Goal: Information Seeking & Learning: Learn about a topic

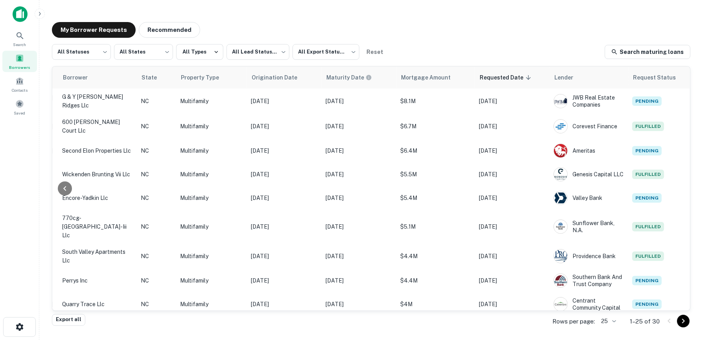
scroll to position [0, 212]
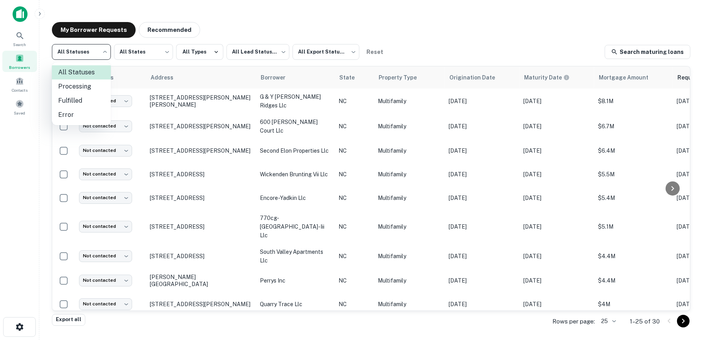
click at [102, 57] on body "Search Borrowers Contacts Saved My Borrower Requests Recommended All Statuses *…" at bounding box center [351, 170] width 703 height 340
click at [344, 54] on div at bounding box center [351, 170] width 703 height 340
click at [344, 54] on body "Search Borrowers Contacts Saved My Borrower Requests Recommended All Statuses *…" at bounding box center [351, 170] width 703 height 340
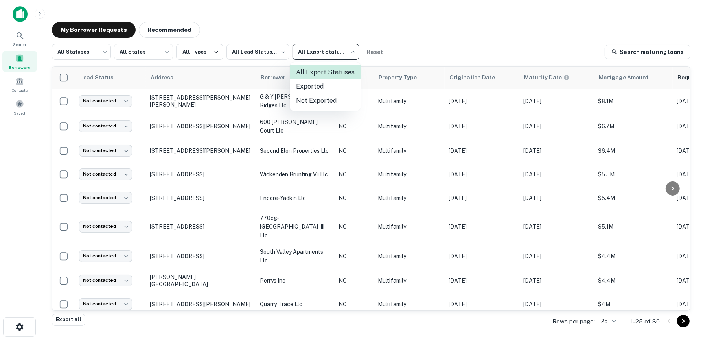
click at [325, 103] on li "Not Exported" at bounding box center [325, 101] width 71 height 14
type input "*****"
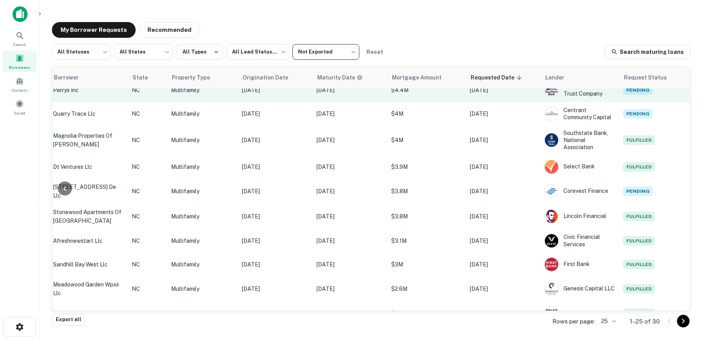
scroll to position [0, 212]
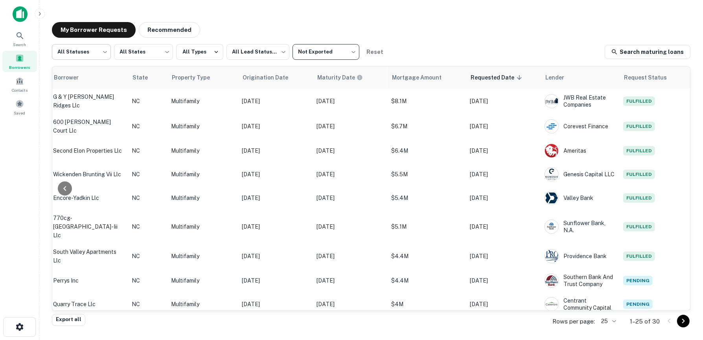
click at [101, 51] on body "Search Borrowers Contacts Saved My Borrower Requests Recommended All Statuses *…" at bounding box center [351, 170] width 703 height 340
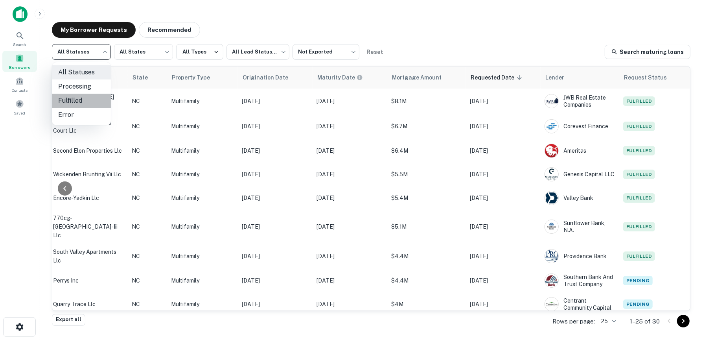
click at [86, 100] on li "Fulfilled" at bounding box center [81, 101] width 59 height 14
type input "*********"
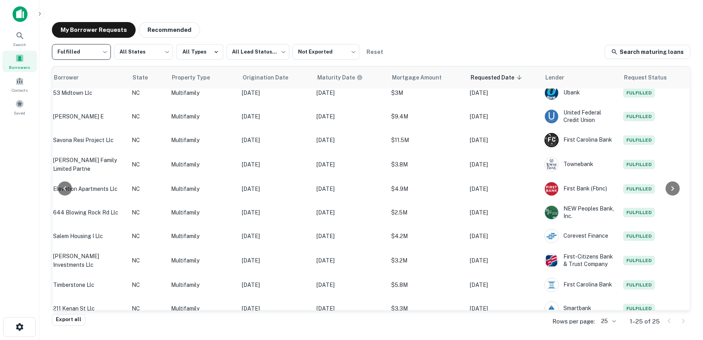
scroll to position [387, 0]
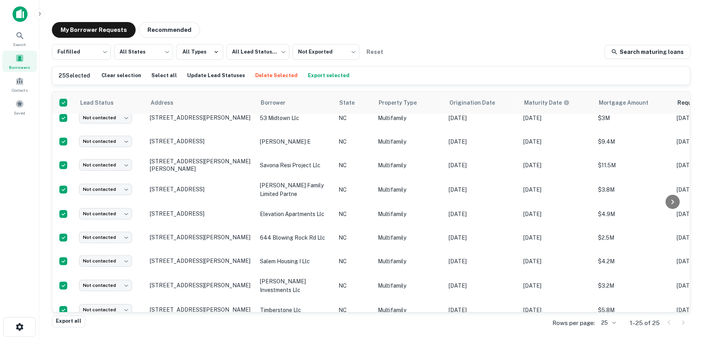
click at [306, 76] on button "Export selected" at bounding box center [329, 76] width 46 height 12
click at [21, 105] on span at bounding box center [19, 104] width 9 height 9
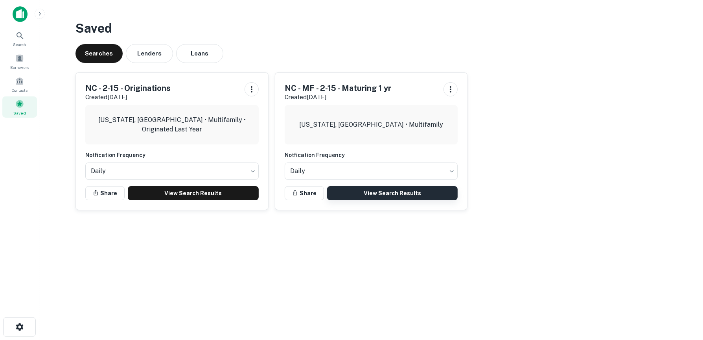
click at [381, 195] on link "View Search Results" at bounding box center [392, 193] width 131 height 14
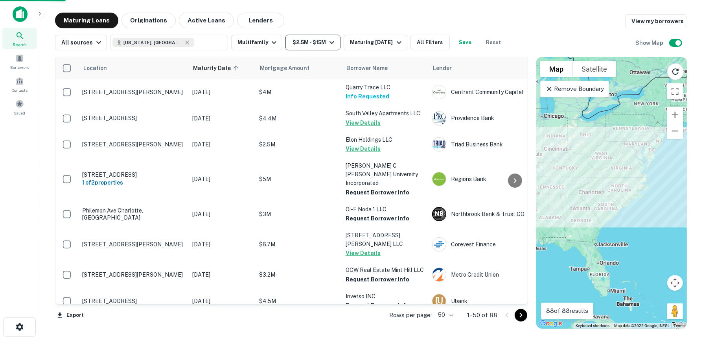
click at [327, 39] on icon "button" at bounding box center [331, 42] width 9 height 9
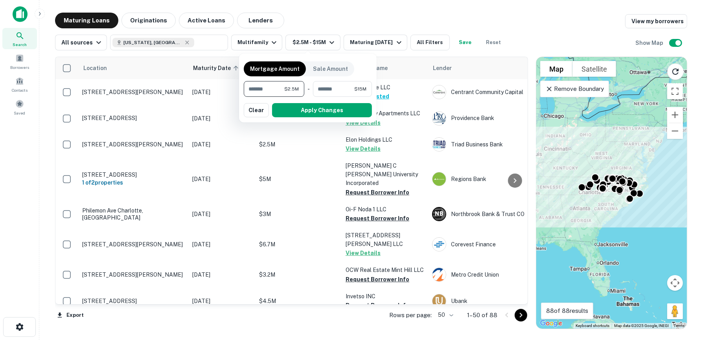
click at [270, 88] on input "*******" at bounding box center [264, 89] width 41 height 16
type input "*******"
click at [338, 90] on input "********" at bounding box center [332, 89] width 43 height 16
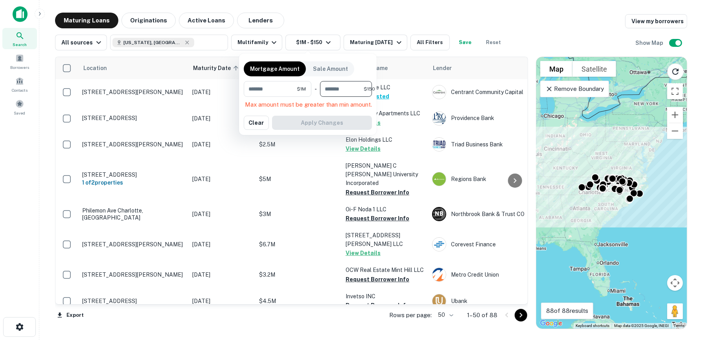
type input "**"
type input "*******"
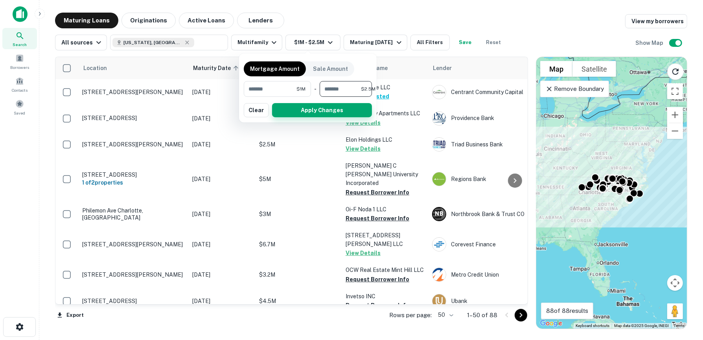
click at [330, 107] on button "Apply Changes" at bounding box center [322, 110] width 100 height 14
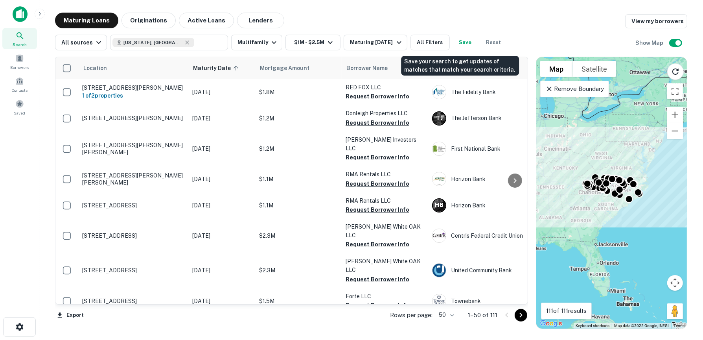
click at [467, 42] on button "Save" at bounding box center [465, 43] width 25 height 16
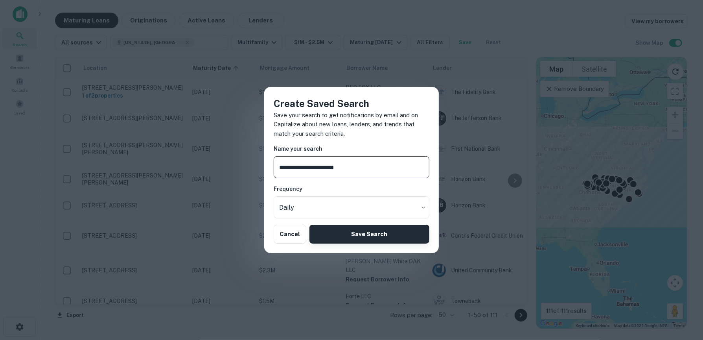
type input "**********"
click at [366, 232] on button "Save Search" at bounding box center [370, 234] width 120 height 19
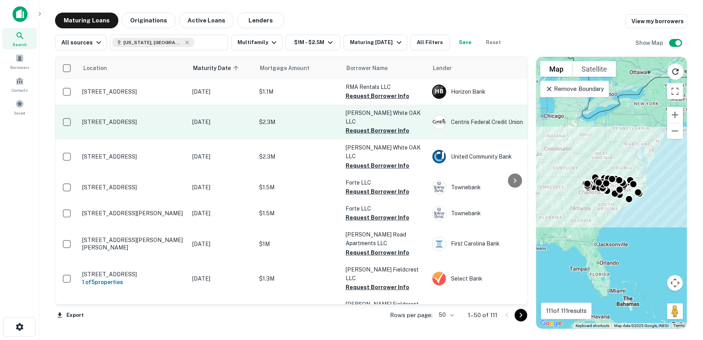
scroll to position [157, 0]
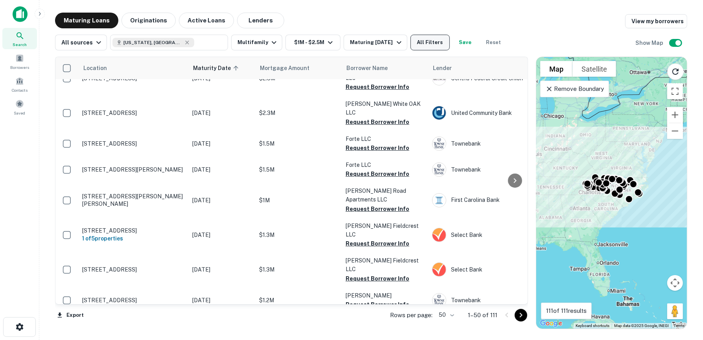
click at [426, 43] on button "All Filters" at bounding box center [430, 43] width 39 height 16
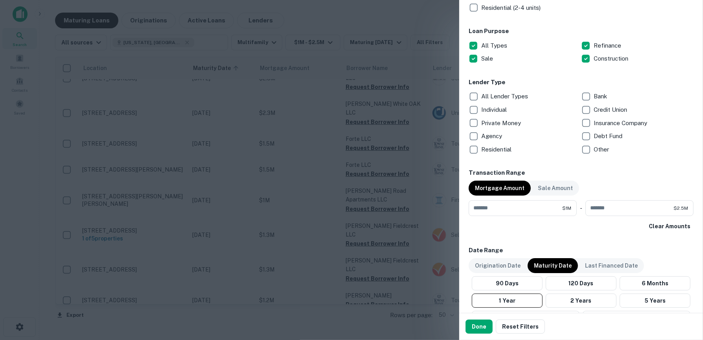
scroll to position [123, 0]
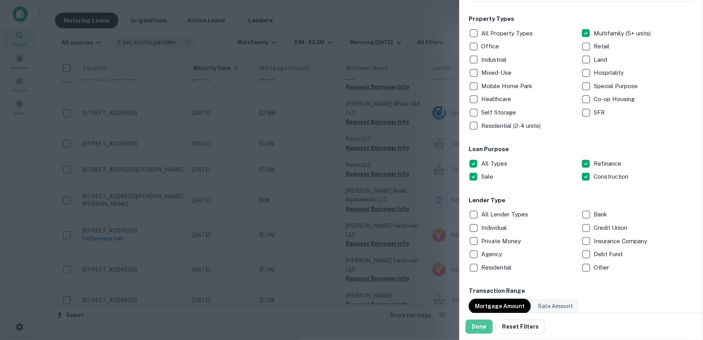
drag, startPoint x: 485, startPoint y: 328, endPoint x: 438, endPoint y: 264, distance: 79.6
click at [485, 328] on button "Done" at bounding box center [479, 326] width 27 height 14
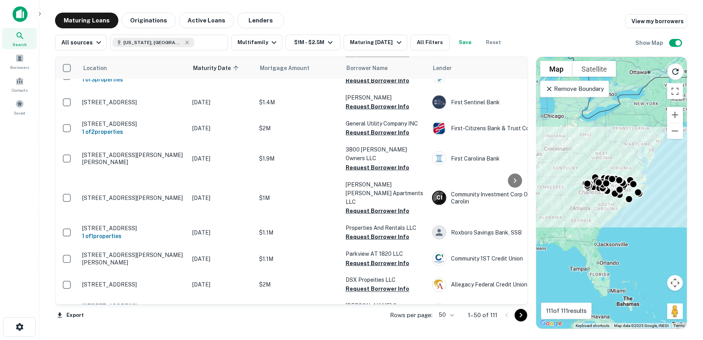
scroll to position [1133, 0]
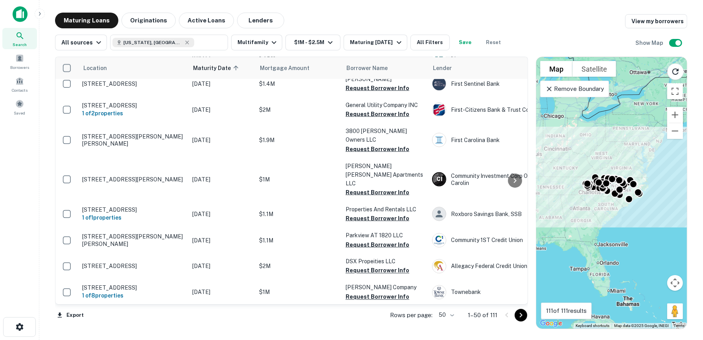
drag, startPoint x: 518, startPoint y: 314, endPoint x: 446, endPoint y: 314, distance: 71.6
click at [518, 314] on icon "Go to next page" at bounding box center [521, 314] width 9 height 9
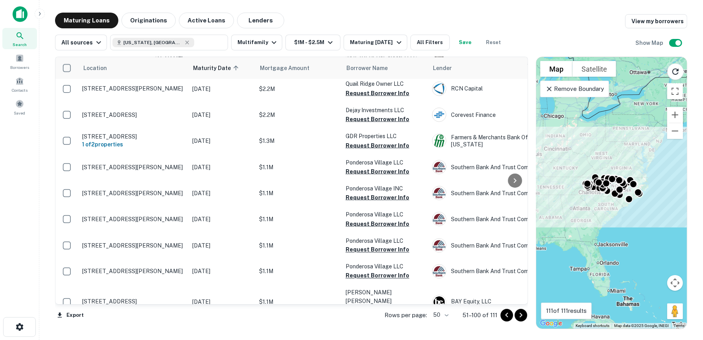
click at [448, 315] on body "Search Borrowers Contacts Saved Maturing Loans Originations Active Loans Lender…" at bounding box center [351, 170] width 703 height 340
click at [445, 320] on li "100" at bounding box center [441, 323] width 23 height 14
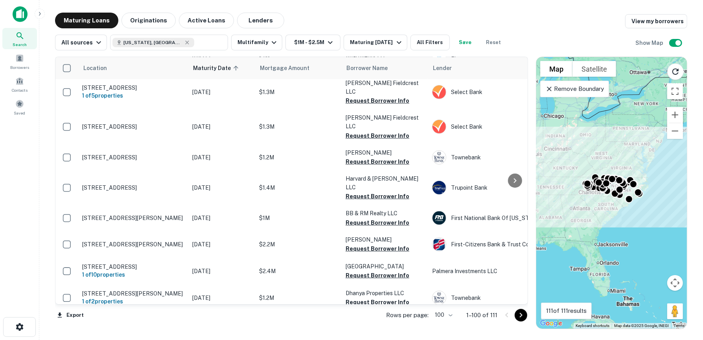
scroll to position [315, 0]
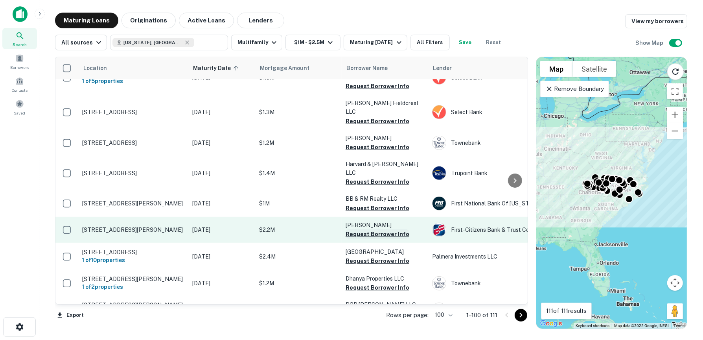
click at [382, 229] on button "Request Borrower Info" at bounding box center [378, 233] width 64 height 9
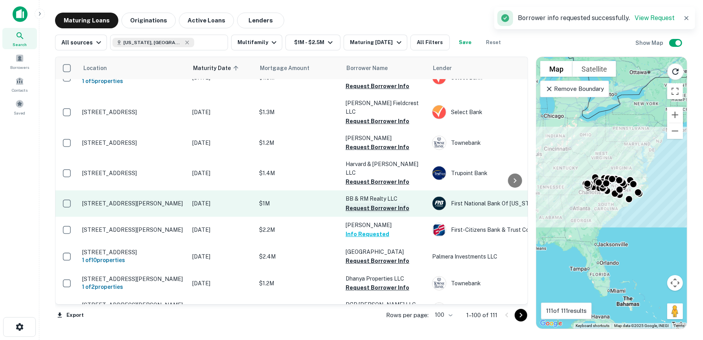
click at [380, 203] on button "Request Borrower Info" at bounding box center [378, 207] width 64 height 9
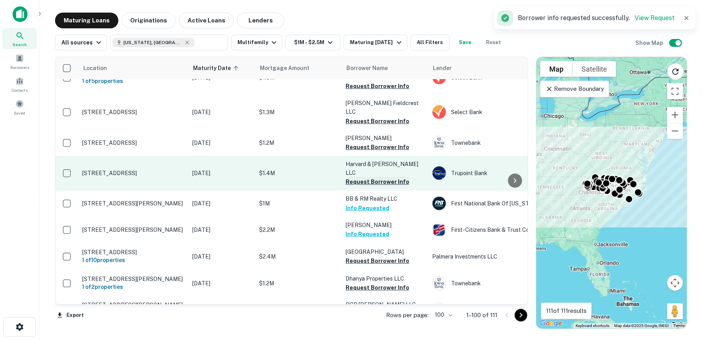
click at [376, 177] on button "Request Borrower Info" at bounding box center [378, 181] width 64 height 9
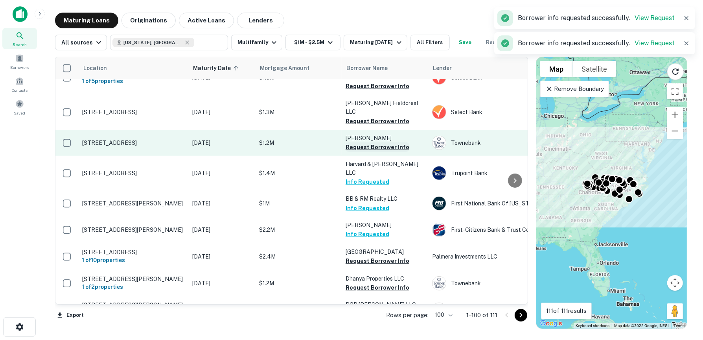
click at [377, 142] on button "Request Borrower Info" at bounding box center [378, 146] width 64 height 9
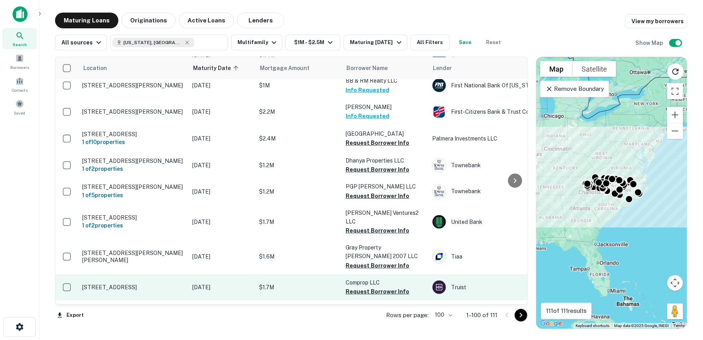
scroll to position [472, 0]
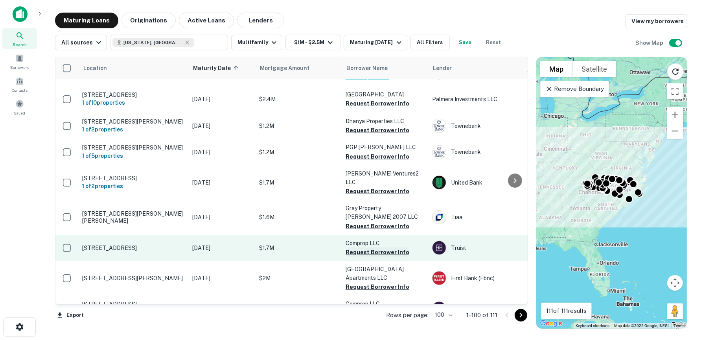
click at [359, 247] on button "Request Borrower Info" at bounding box center [378, 251] width 64 height 9
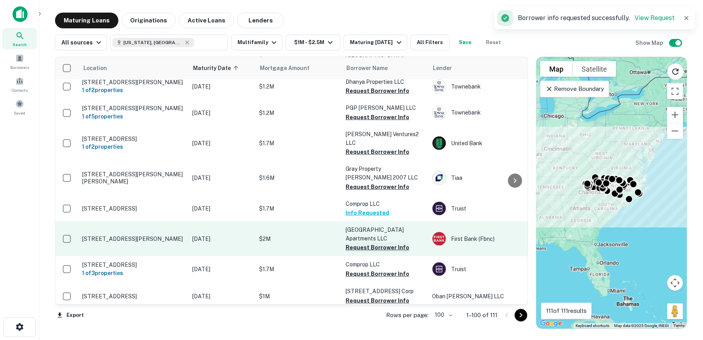
click at [367, 243] on button "Request Borrower Info" at bounding box center [378, 247] width 64 height 9
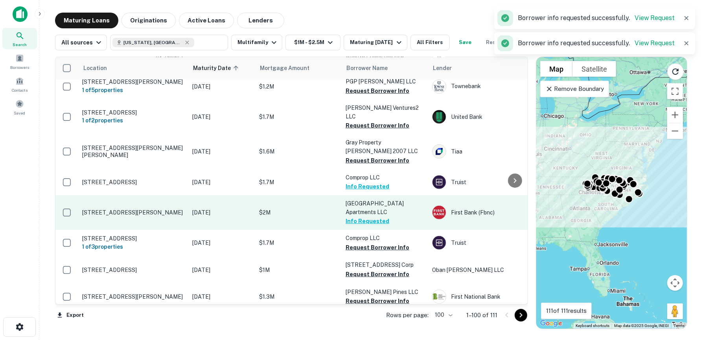
scroll to position [551, 0]
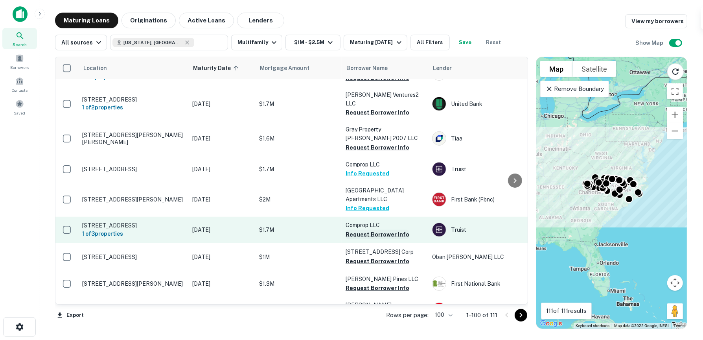
click at [361, 230] on button "Request Borrower Info" at bounding box center [378, 234] width 64 height 9
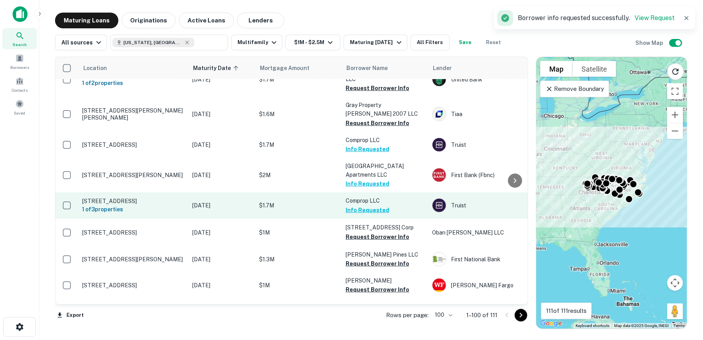
scroll to position [590, 0]
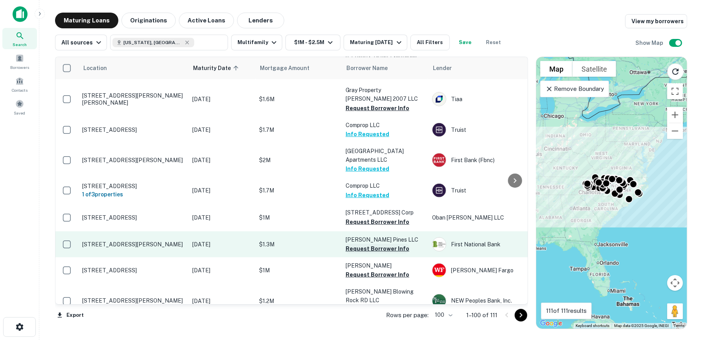
click at [360, 244] on button "Request Borrower Info" at bounding box center [378, 248] width 64 height 9
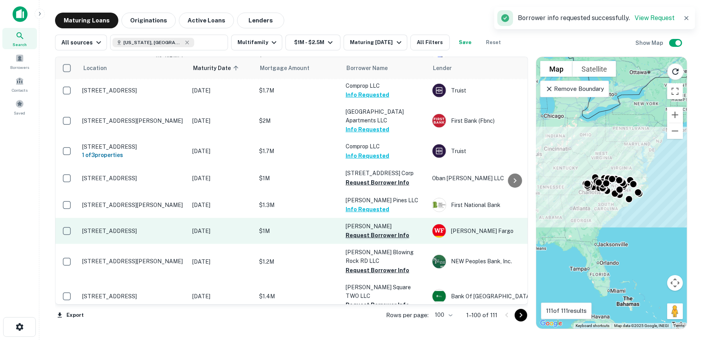
click at [354, 231] on button "Request Borrower Info" at bounding box center [378, 235] width 64 height 9
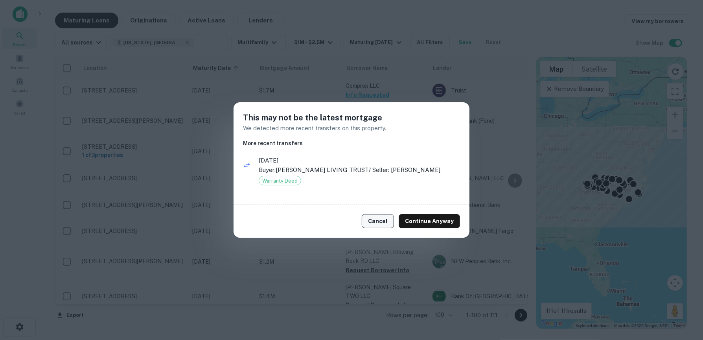
click at [376, 220] on button "Cancel" at bounding box center [378, 221] width 32 height 14
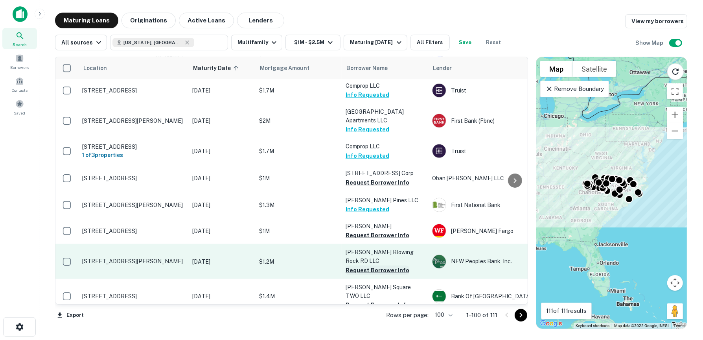
click at [366, 266] on button "Request Borrower Info" at bounding box center [378, 270] width 64 height 9
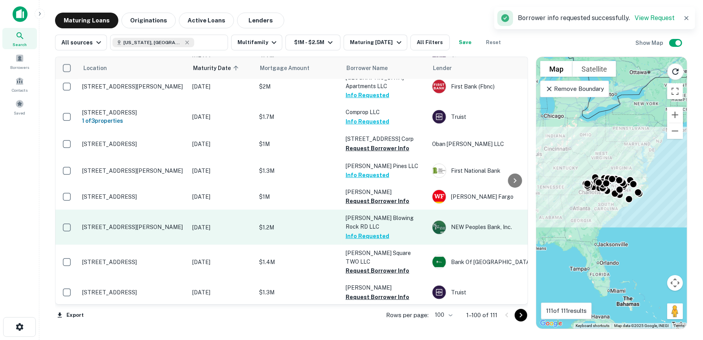
scroll to position [669, 0]
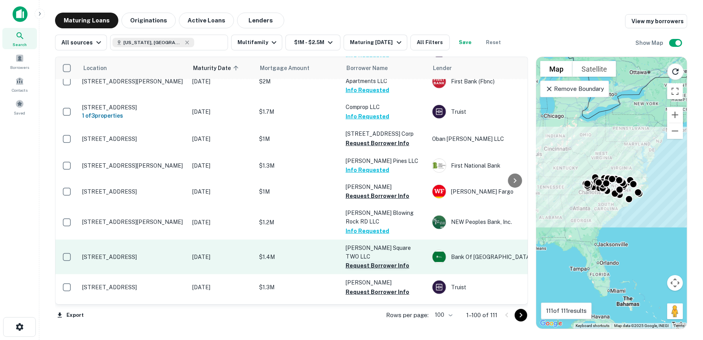
click at [356, 261] on button "Request Borrower Info" at bounding box center [378, 265] width 64 height 9
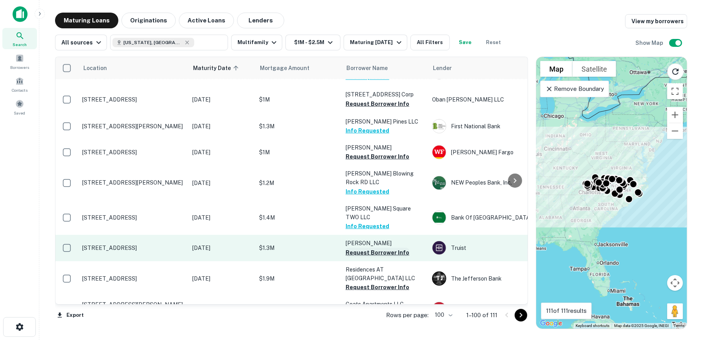
click at [364, 248] on button "Request Borrower Info" at bounding box center [378, 252] width 64 height 9
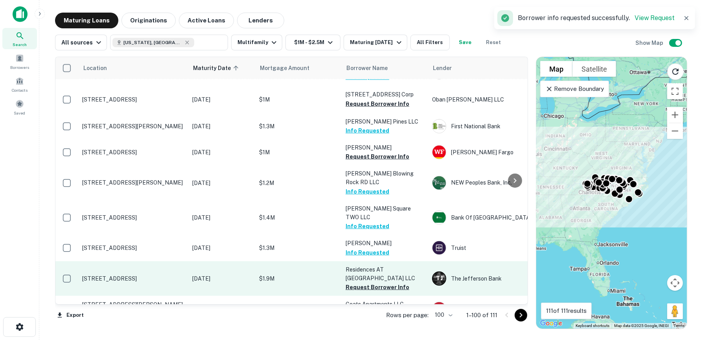
scroll to position [747, 0]
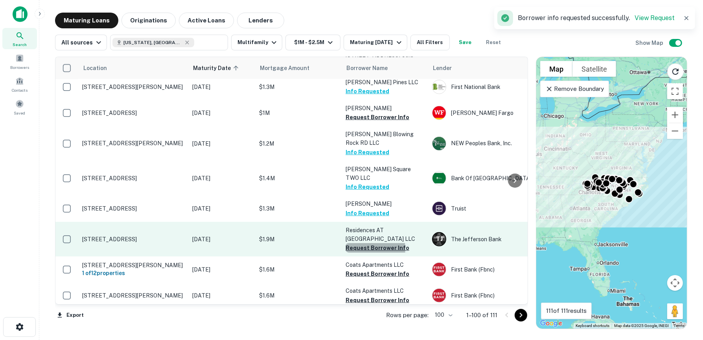
click at [367, 243] on button "Request Borrower Info" at bounding box center [378, 247] width 64 height 9
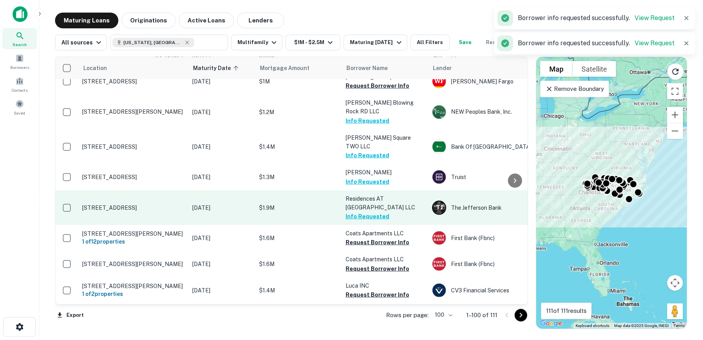
scroll to position [787, 0]
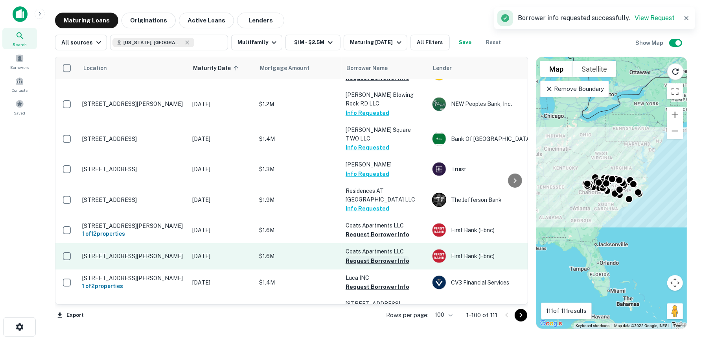
click at [360, 256] on button "Request Borrower Info" at bounding box center [378, 260] width 64 height 9
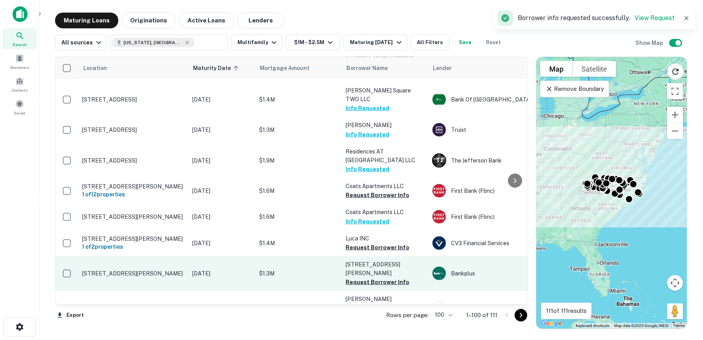
scroll to position [865, 0]
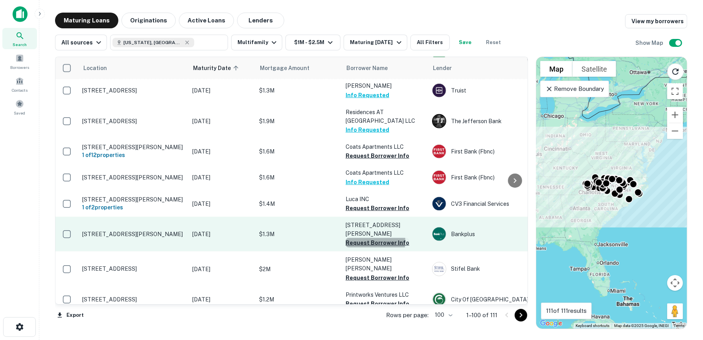
click at [366, 238] on button "Request Borrower Info" at bounding box center [378, 242] width 64 height 9
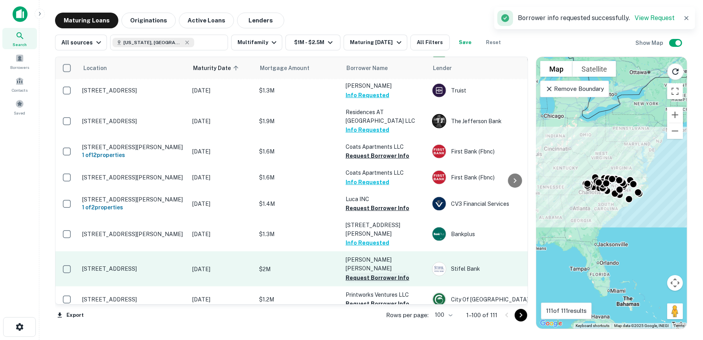
click at [362, 273] on button "Request Borrower Info" at bounding box center [378, 277] width 64 height 9
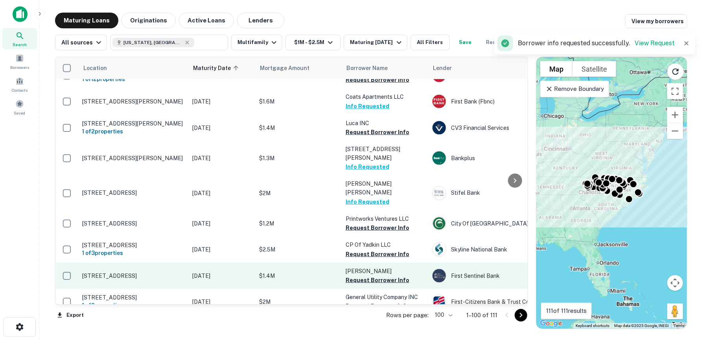
scroll to position [944, 0]
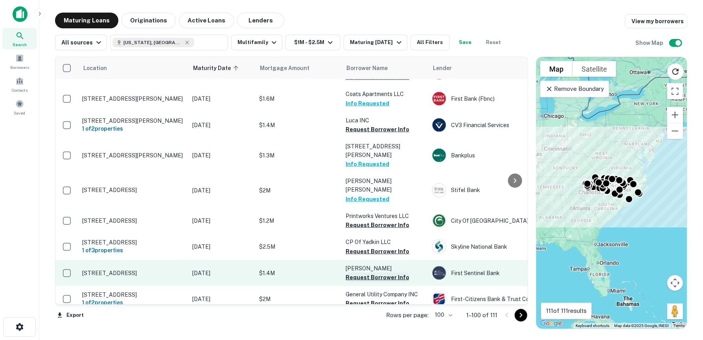
click at [363, 273] on button "Request Borrower Info" at bounding box center [378, 277] width 64 height 9
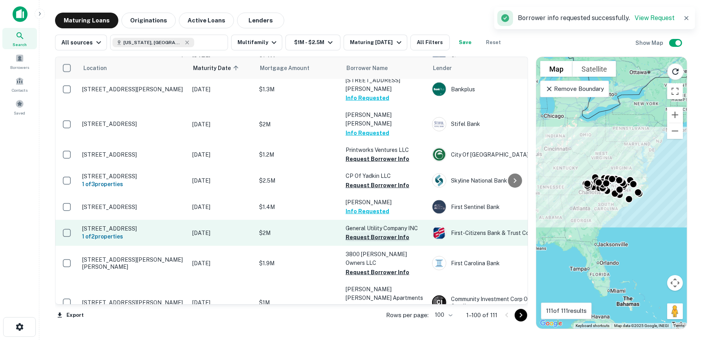
scroll to position [1023, 0]
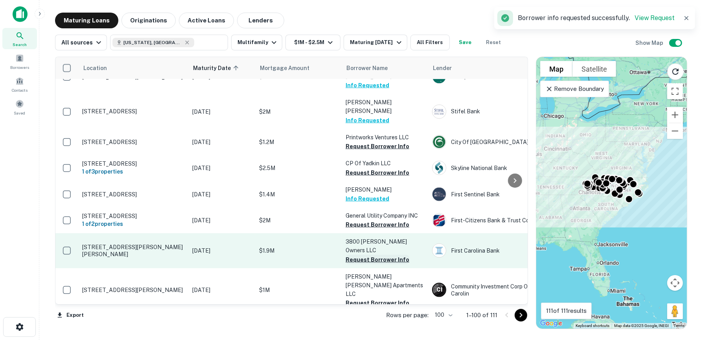
click at [367, 255] on button "Request Borrower Info" at bounding box center [378, 259] width 64 height 9
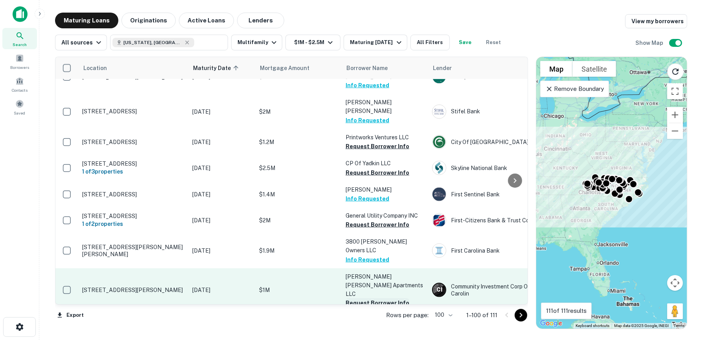
click at [366, 298] on button "Request Borrower Info" at bounding box center [378, 302] width 64 height 9
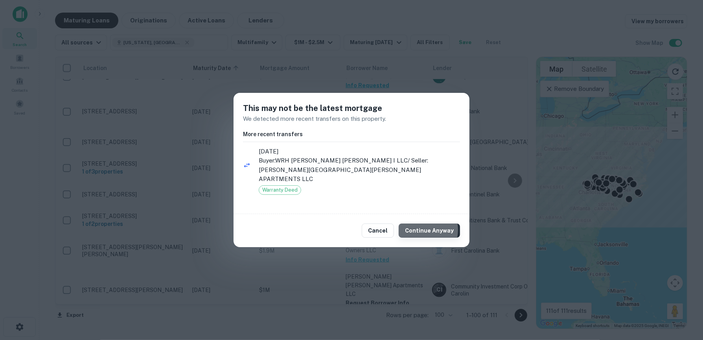
click at [420, 225] on button "Continue Anyway" at bounding box center [429, 230] width 61 height 14
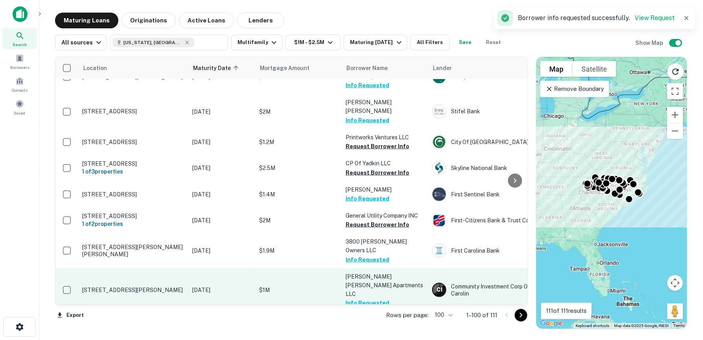
scroll to position [1062, 0]
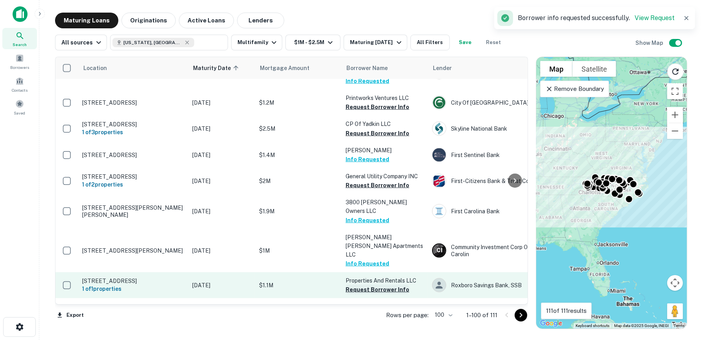
click at [380, 285] on button "Request Borrower Info" at bounding box center [378, 289] width 64 height 9
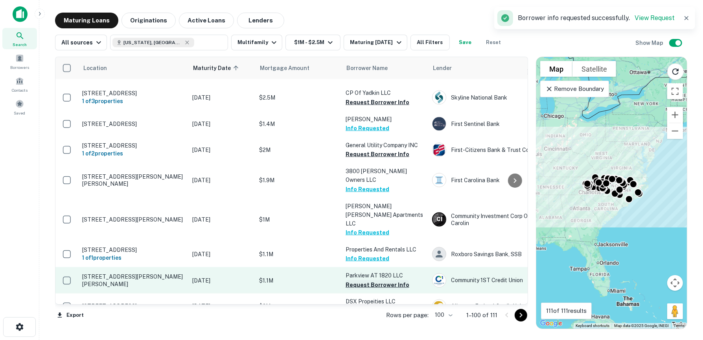
scroll to position [1101, 0]
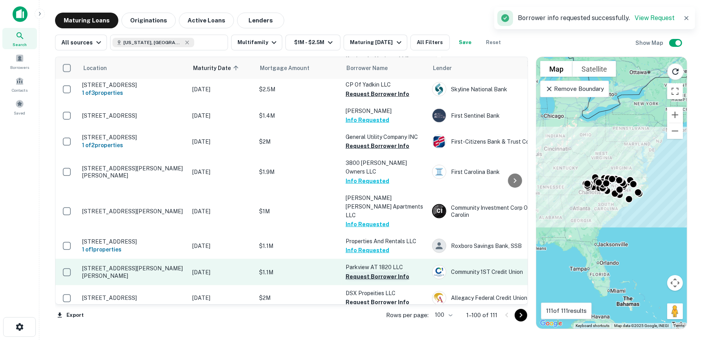
click at [376, 272] on button "Request Borrower Info" at bounding box center [378, 276] width 64 height 9
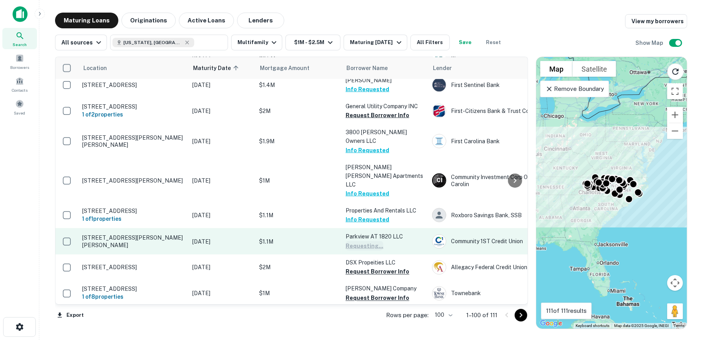
scroll to position [1141, 0]
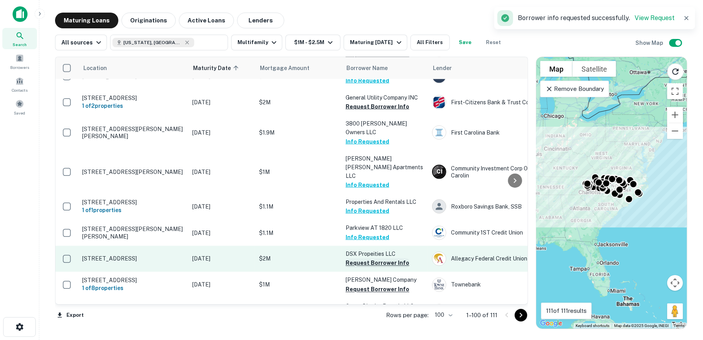
click at [375, 258] on button "Request Borrower Info" at bounding box center [378, 262] width 64 height 9
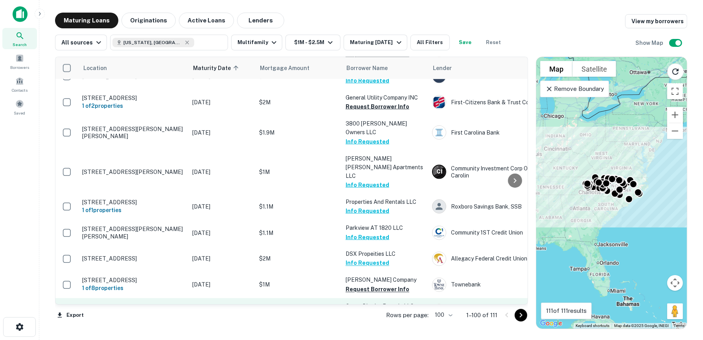
scroll to position [1180, 0]
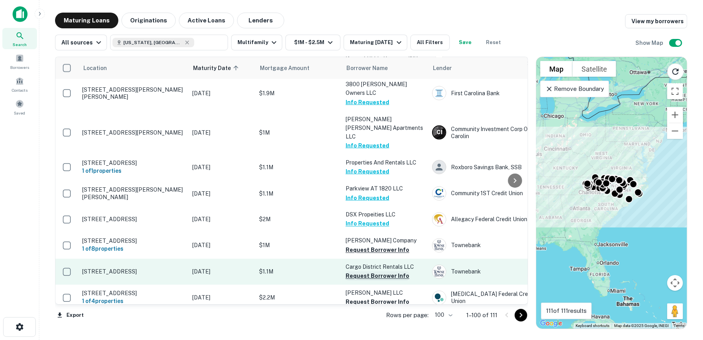
click at [372, 271] on button "Request Borrower Info" at bounding box center [378, 275] width 64 height 9
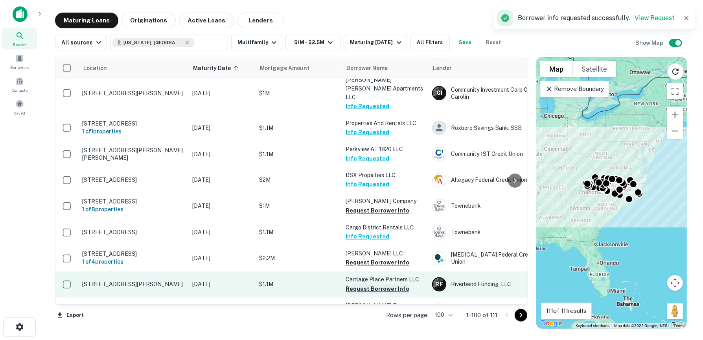
scroll to position [1214, 0]
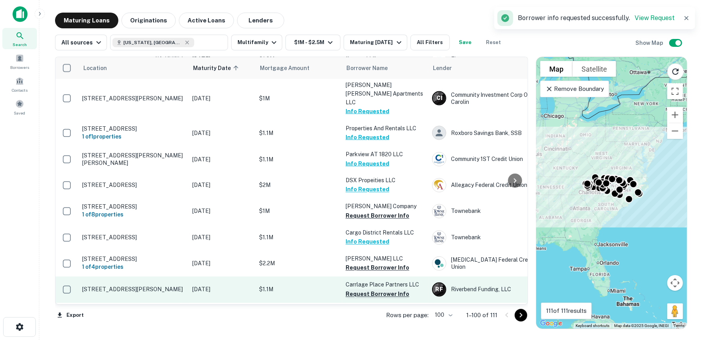
click at [372, 290] on button "Request Borrower Info" at bounding box center [378, 294] width 64 height 9
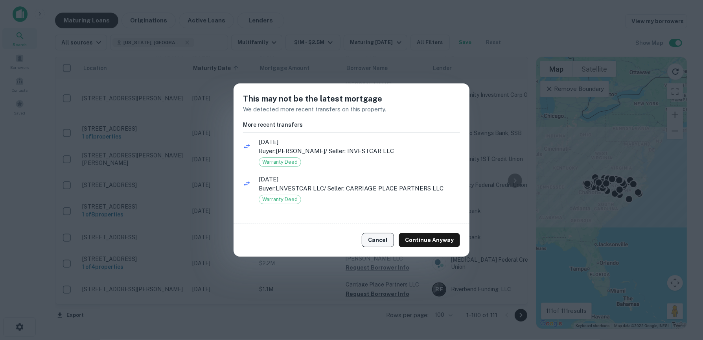
click at [379, 239] on button "Cancel" at bounding box center [378, 240] width 32 height 14
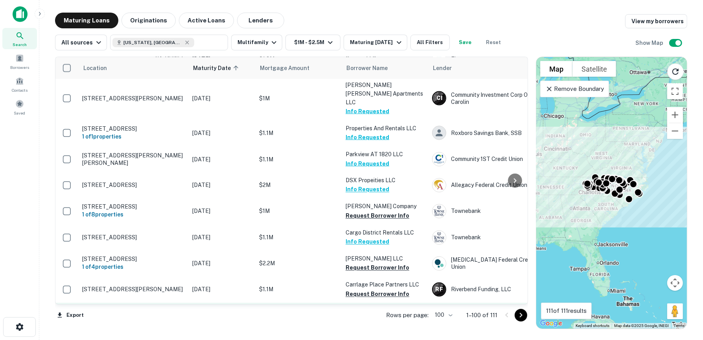
click at [384, 315] on button "Request Borrower Info" at bounding box center [378, 319] width 64 height 9
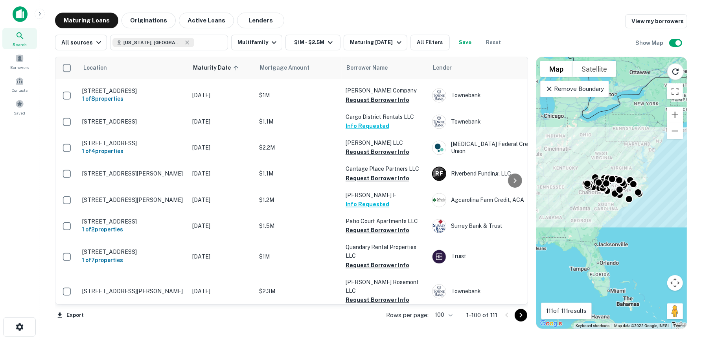
scroll to position [1338, 0]
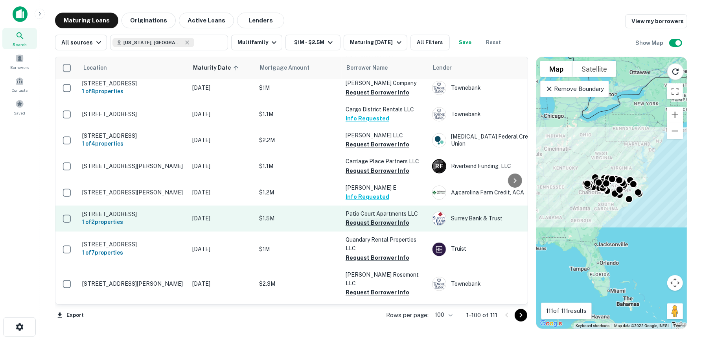
click at [366, 218] on button "Request Borrower Info" at bounding box center [378, 222] width 64 height 9
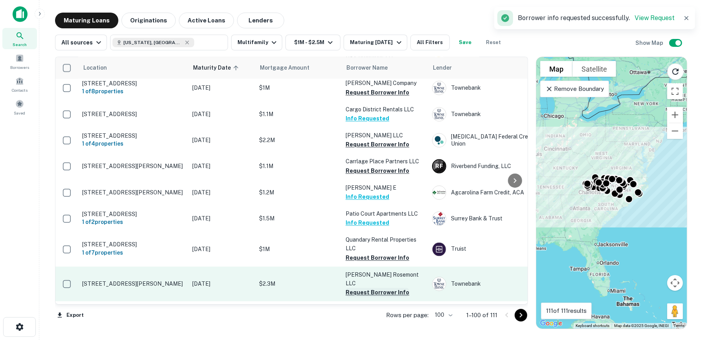
click at [367, 288] on button "Request Borrower Info" at bounding box center [378, 292] width 64 height 9
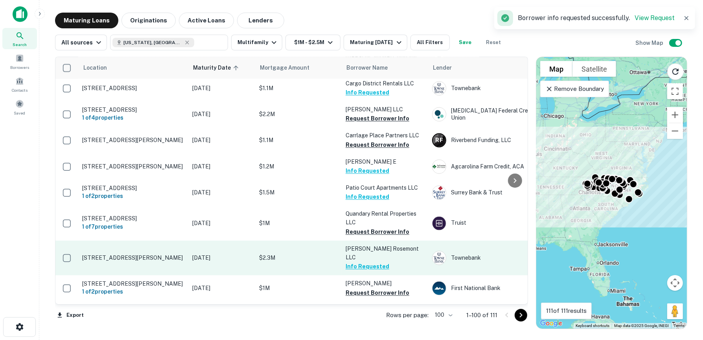
scroll to position [1372, 0]
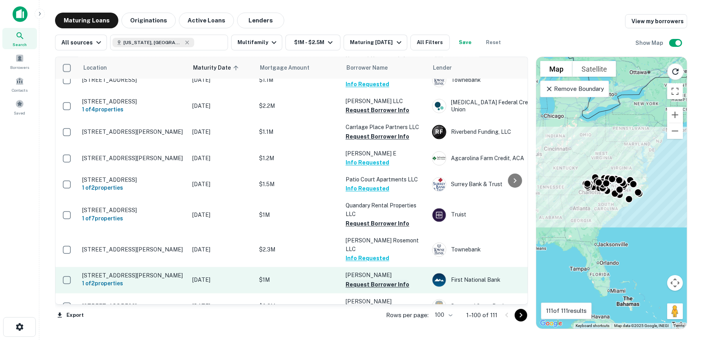
click at [369, 280] on button "Request Borrower Info" at bounding box center [378, 284] width 64 height 9
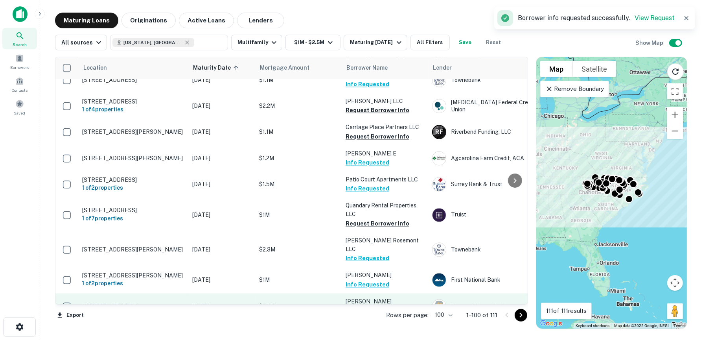
click at [369, 306] on button "Request Borrower Info" at bounding box center [378, 310] width 64 height 9
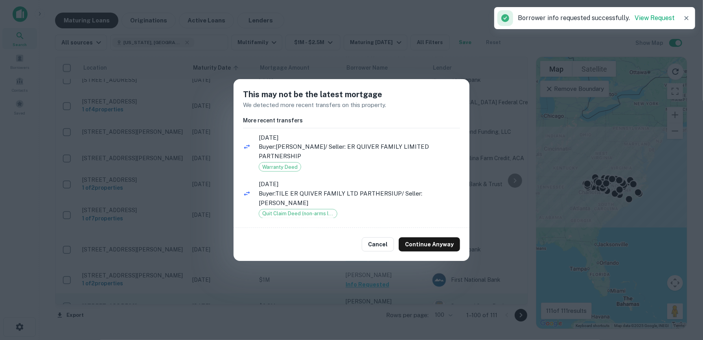
scroll to position [1377, 0]
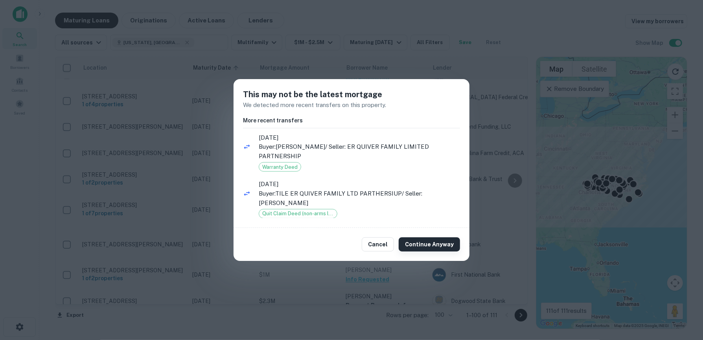
click at [428, 242] on button "Continue Anyway" at bounding box center [429, 244] width 61 height 14
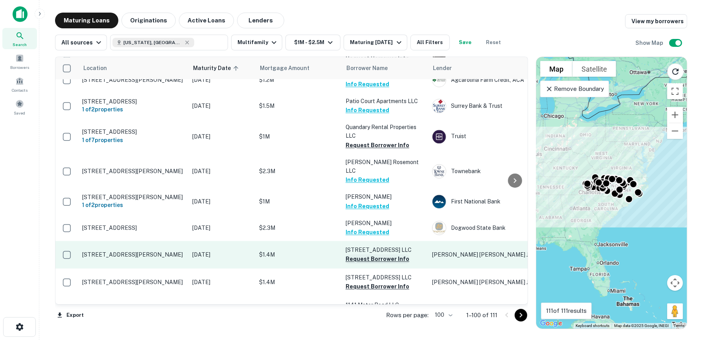
scroll to position [1490, 0]
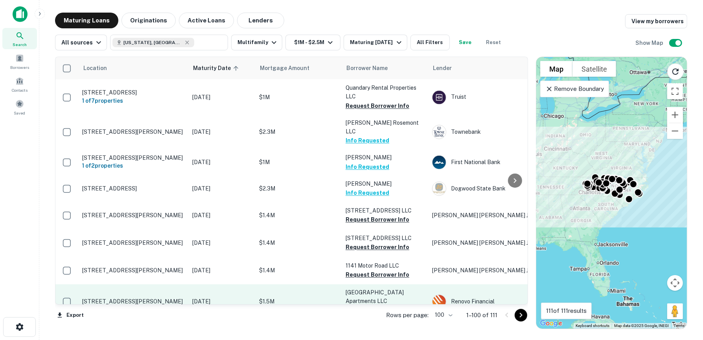
click at [380, 305] on button "Request Borrower Info" at bounding box center [378, 309] width 64 height 9
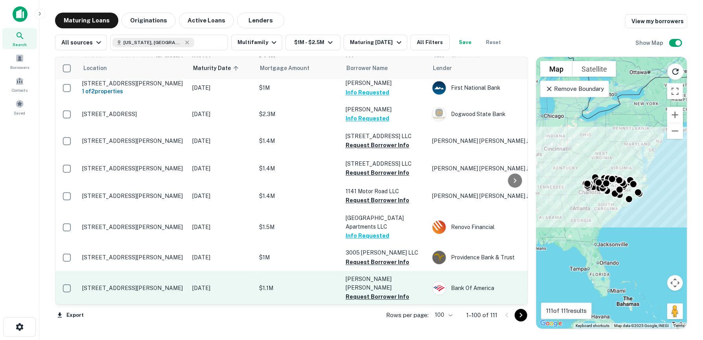
scroll to position [1574, 0]
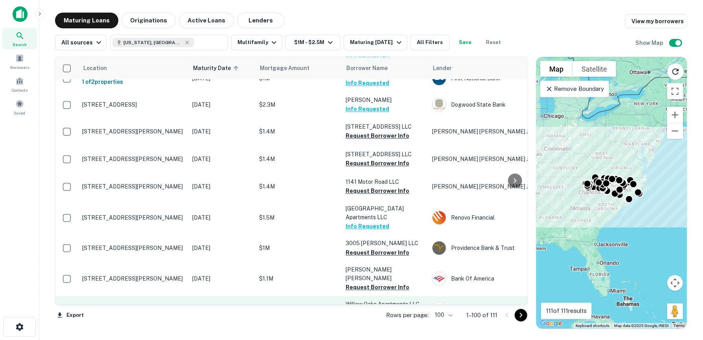
click at [382, 308] on button "Request Borrower Info" at bounding box center [378, 312] width 64 height 9
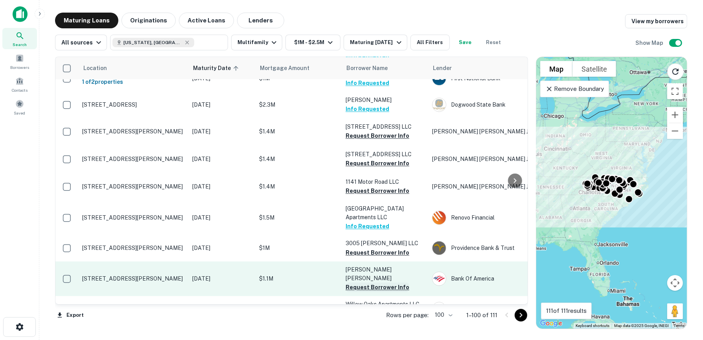
click at [381, 282] on button "Request Borrower Info" at bounding box center [378, 286] width 64 height 9
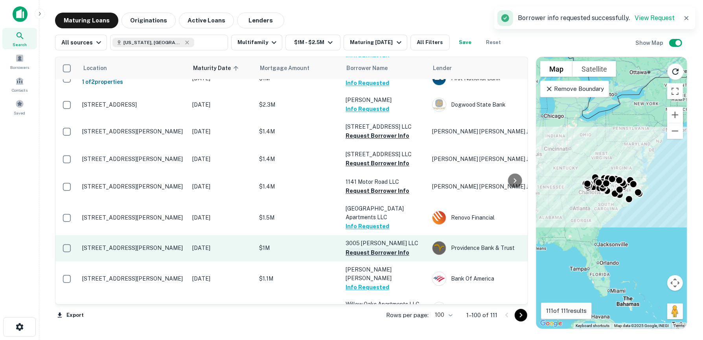
click at [376, 248] on button "Request Borrower Info" at bounding box center [378, 252] width 64 height 9
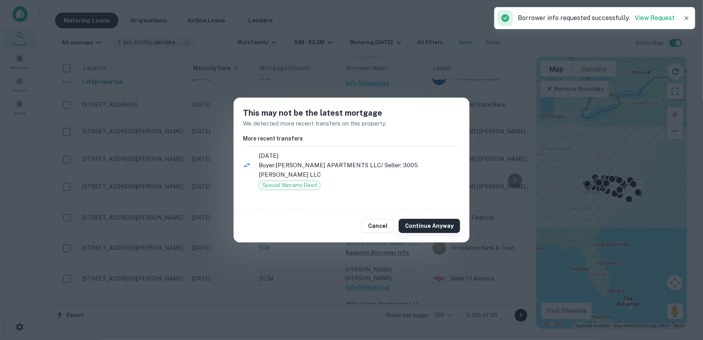
click at [437, 221] on button "Continue Anyway" at bounding box center [429, 226] width 61 height 14
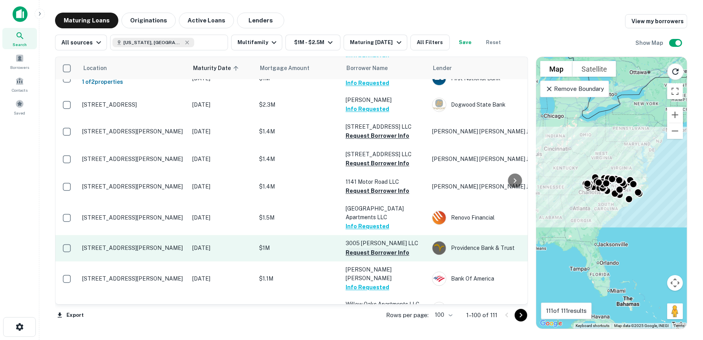
click at [391, 248] on button "Request Borrower Info" at bounding box center [378, 252] width 64 height 9
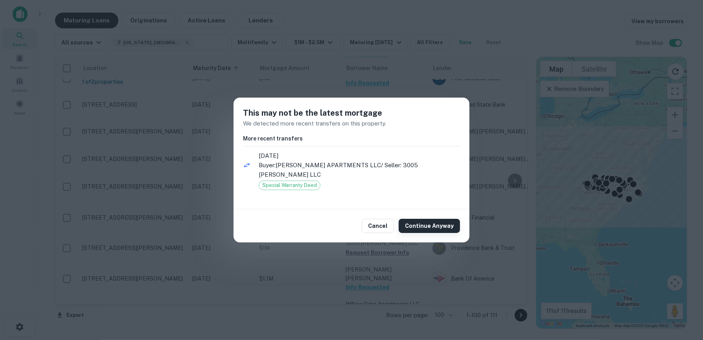
click at [438, 221] on button "Continue Anyway" at bounding box center [429, 226] width 61 height 14
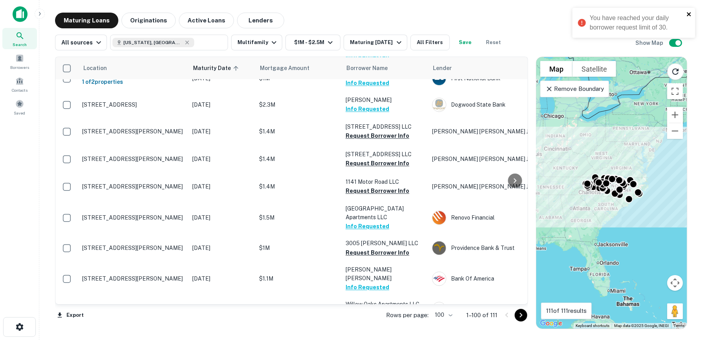
click at [688, 16] on icon "close" at bounding box center [690, 14] width 6 height 6
drag, startPoint x: 173, startPoint y: 44, endPoint x: 180, endPoint y: 46, distance: 7.3
click at [184, 44] on icon at bounding box center [187, 42] width 6 height 6
type input "**********"
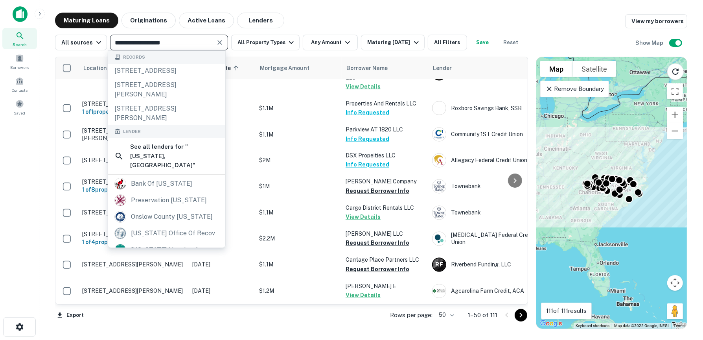
click at [219, 42] on icon "Clear" at bounding box center [220, 43] width 8 height 8
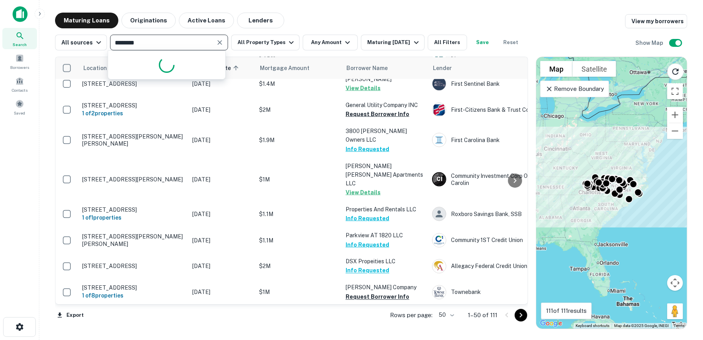
type input "*********"
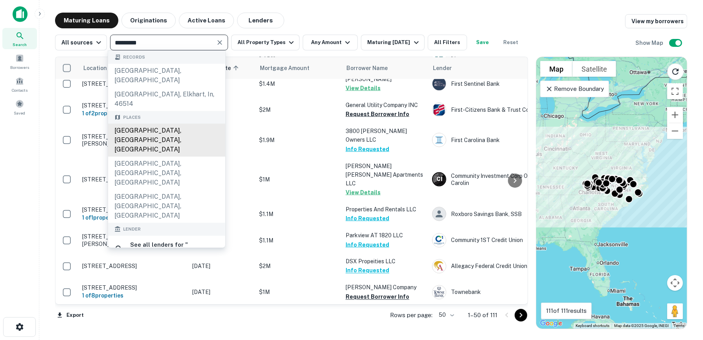
click at [188, 124] on div "Lexington, NC, USA" at bounding box center [166, 140] width 117 height 33
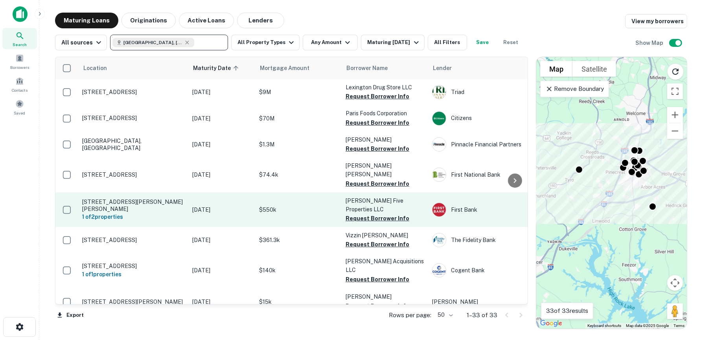
click at [380, 196] on p "Adams Five Properties LLC" at bounding box center [385, 204] width 79 height 17
click at [235, 205] on p "Nov 09, 2025" at bounding box center [221, 209] width 59 height 9
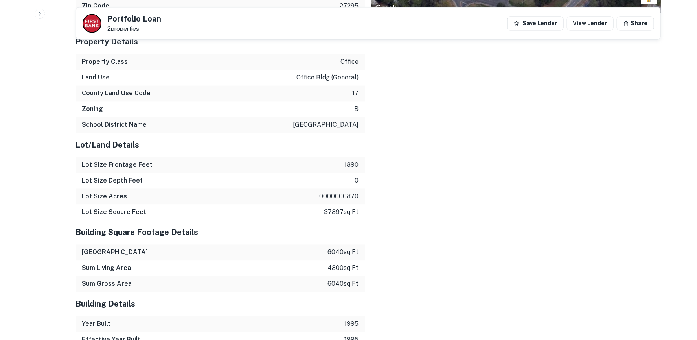
scroll to position [787, 0]
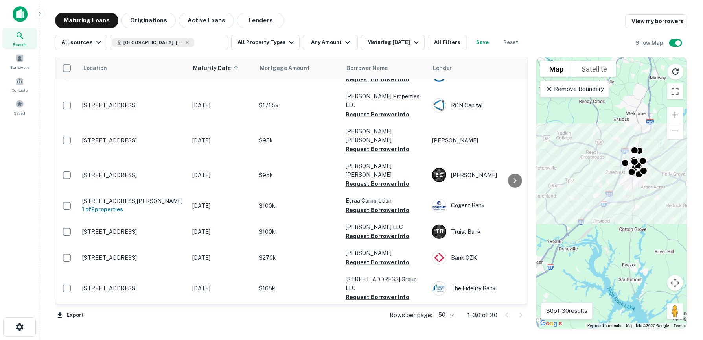
scroll to position [511, 0]
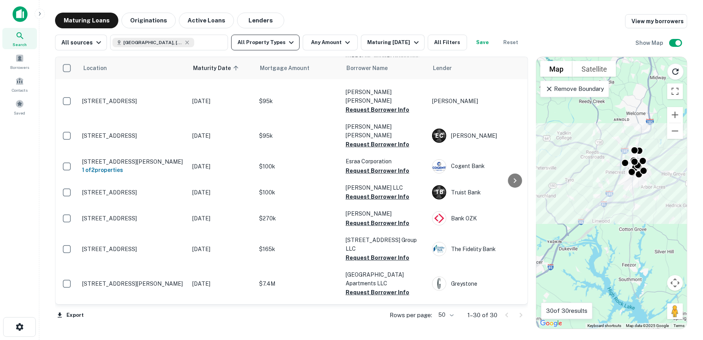
click at [287, 42] on icon "button" at bounding box center [291, 42] width 9 height 9
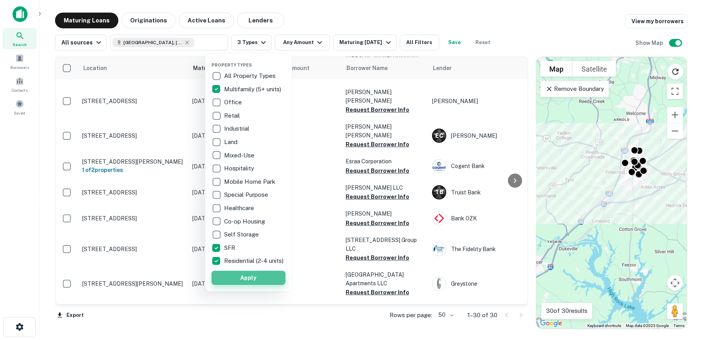
click at [253, 281] on button "Apply" at bounding box center [249, 278] width 74 height 14
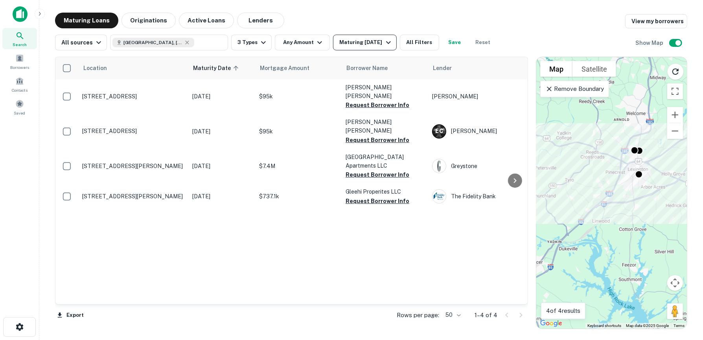
click at [378, 45] on div "Maturing In 6 Months" at bounding box center [366, 42] width 54 height 9
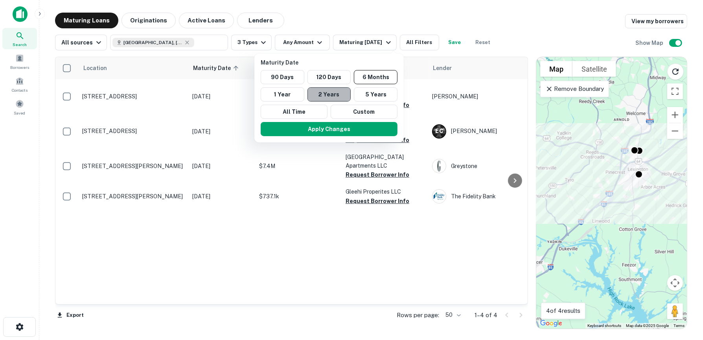
click at [332, 96] on button "2 Years" at bounding box center [330, 94] width 44 height 14
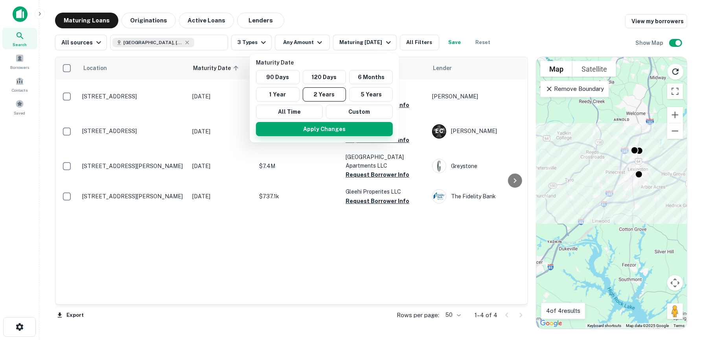
click at [342, 125] on button "Apply Changes" at bounding box center [324, 129] width 137 height 14
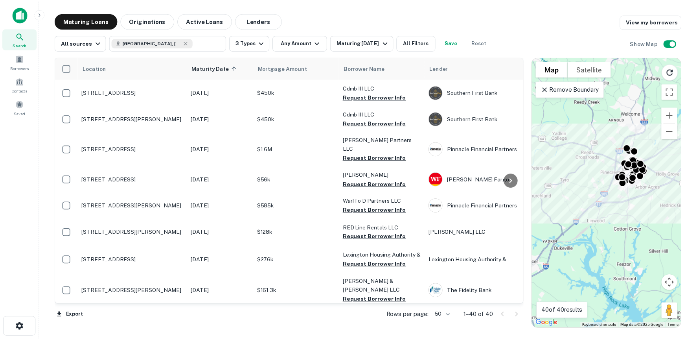
scroll to position [551, 0]
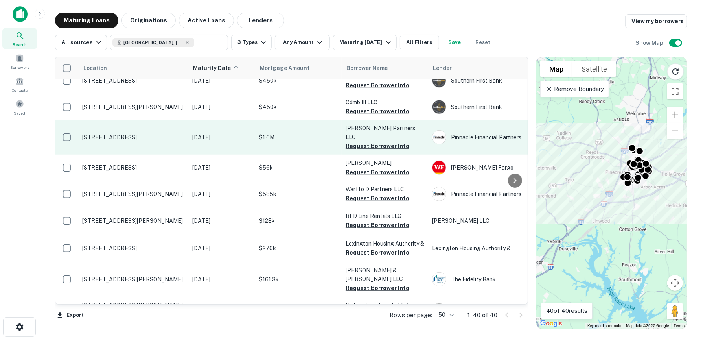
click at [369, 124] on p "Warfford Partners LLC" at bounding box center [385, 132] width 79 height 17
click at [120, 134] on p "15 E 2nd Ave Lexington, NC27292" at bounding box center [133, 137] width 102 height 7
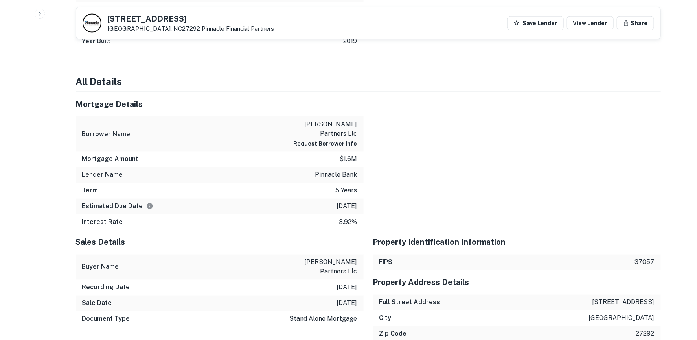
scroll to position [542, 0]
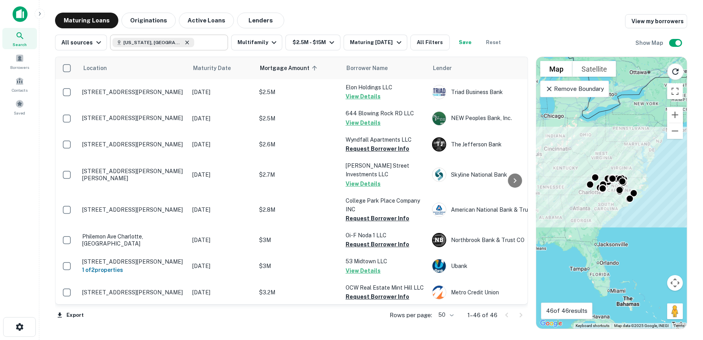
click at [186, 43] on icon at bounding box center [188, 43] width 4 height 4
type input "**********"
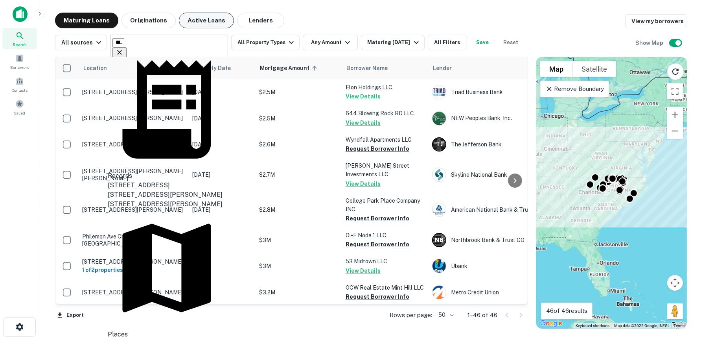
click at [204, 22] on button "Active Loans" at bounding box center [206, 21] width 55 height 16
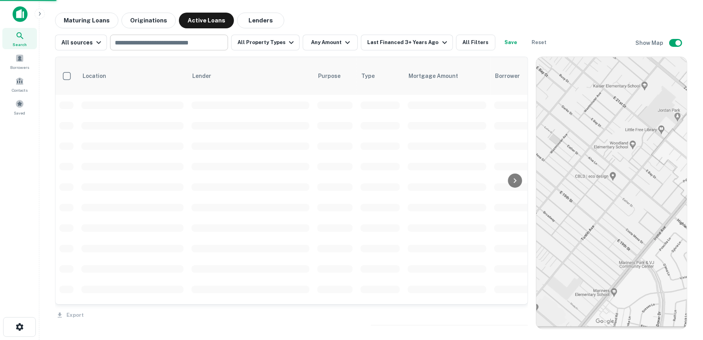
click at [165, 43] on input "text" at bounding box center [169, 42] width 112 height 11
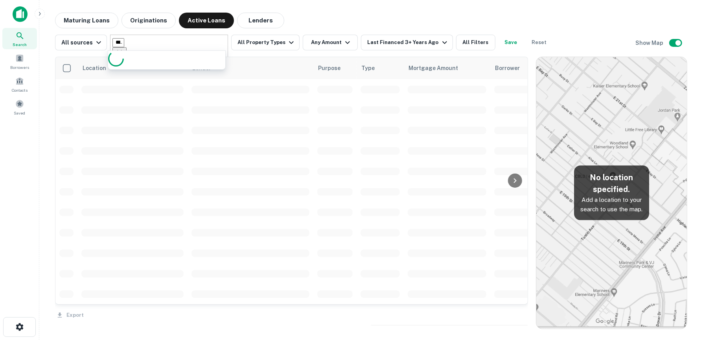
type input "**********"
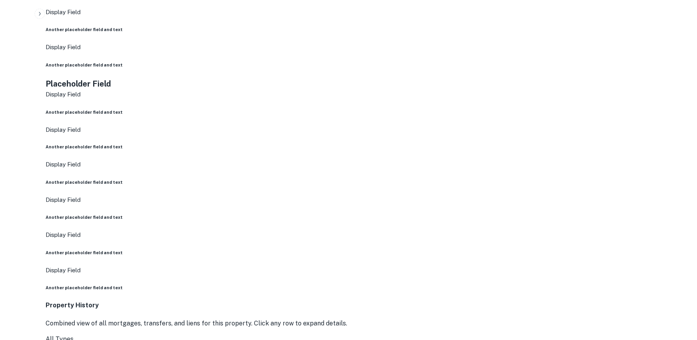
scroll to position [590, 0]
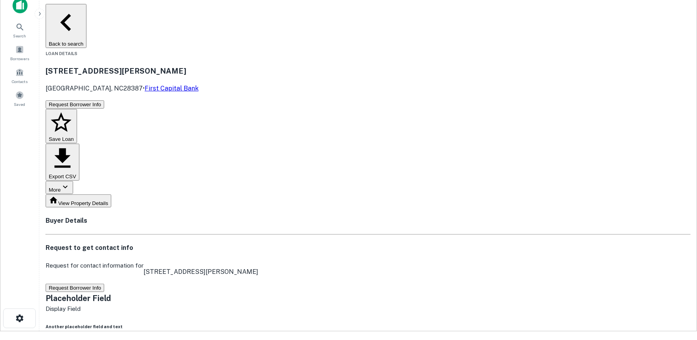
scroll to position [0, 0]
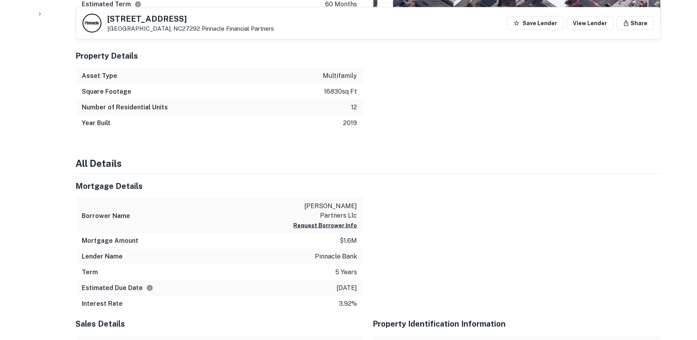
scroll to position [503, 0]
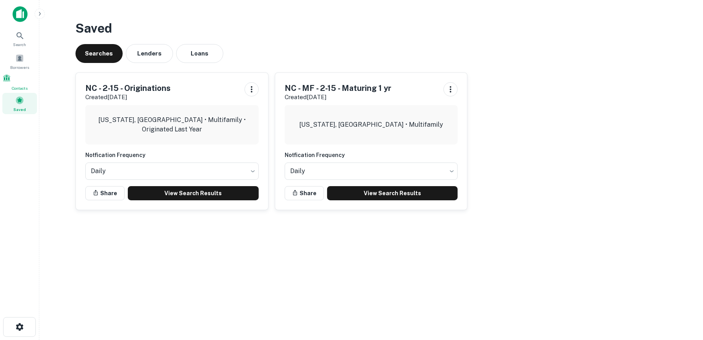
drag, startPoint x: 22, startPoint y: 79, endPoint x: 35, endPoint y: 79, distance: 13.0
click at [11, 79] on span at bounding box center [6, 78] width 9 height 9
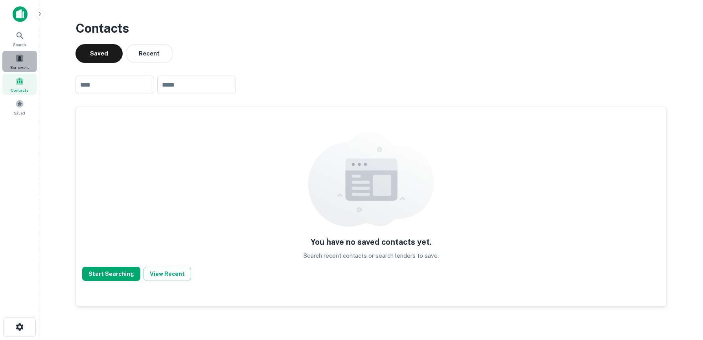
click at [18, 64] on span "Borrowers" at bounding box center [19, 67] width 19 height 6
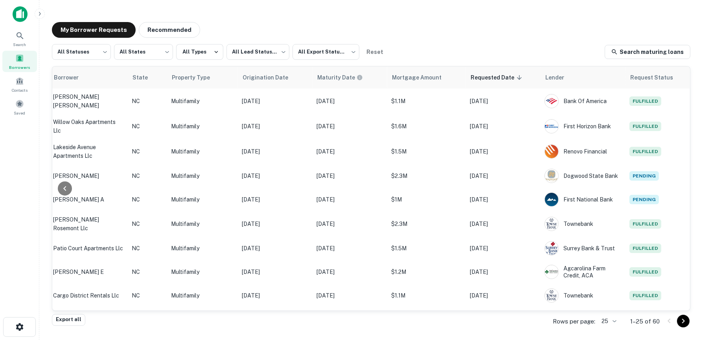
scroll to position [0, 211]
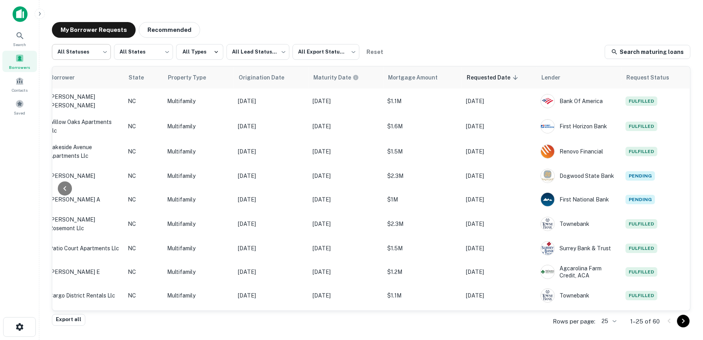
click at [106, 51] on body "Search Borrowers Contacts Saved My Borrower Requests Recommended All Statuses *…" at bounding box center [351, 170] width 703 height 340
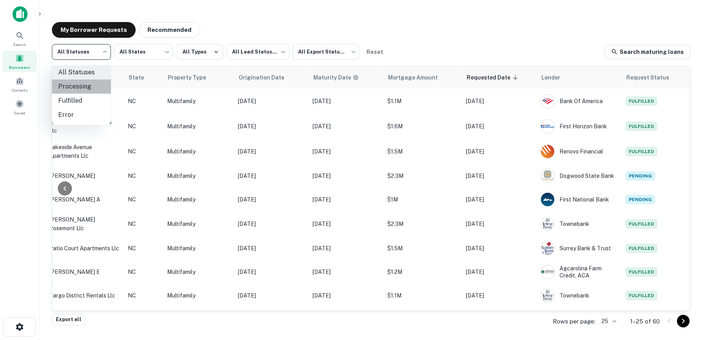
click at [88, 87] on li "Processing" at bounding box center [81, 86] width 59 height 14
type input "**********"
